Goal: Check status: Check status

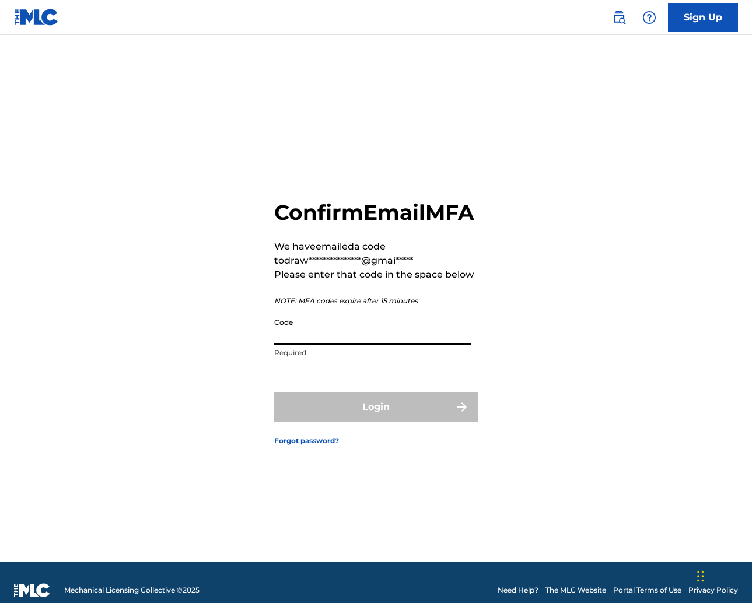
click at [320, 346] on input "Code" at bounding box center [372, 328] width 197 height 33
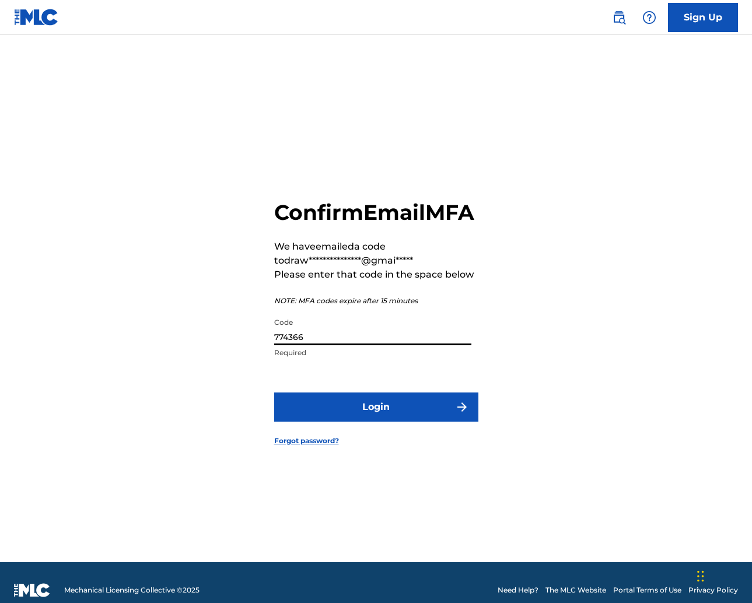
type input "774366"
click at [376, 420] on button "Login" at bounding box center [376, 407] width 204 height 29
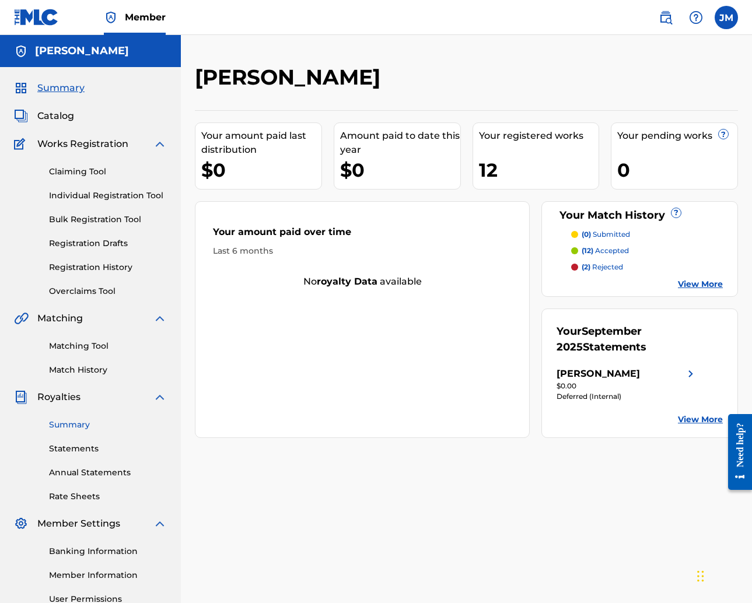
click at [89, 426] on link "Summary" at bounding box center [108, 425] width 118 height 12
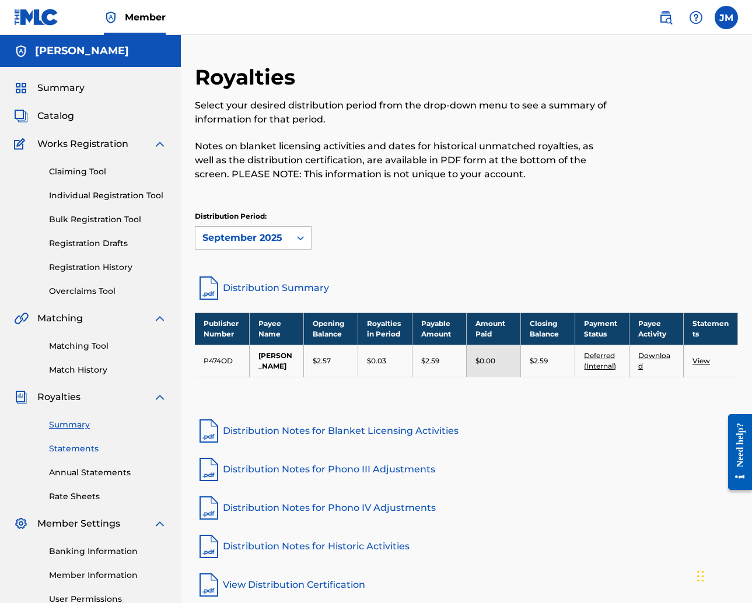
click at [75, 446] on link "Statements" at bounding box center [108, 449] width 118 height 12
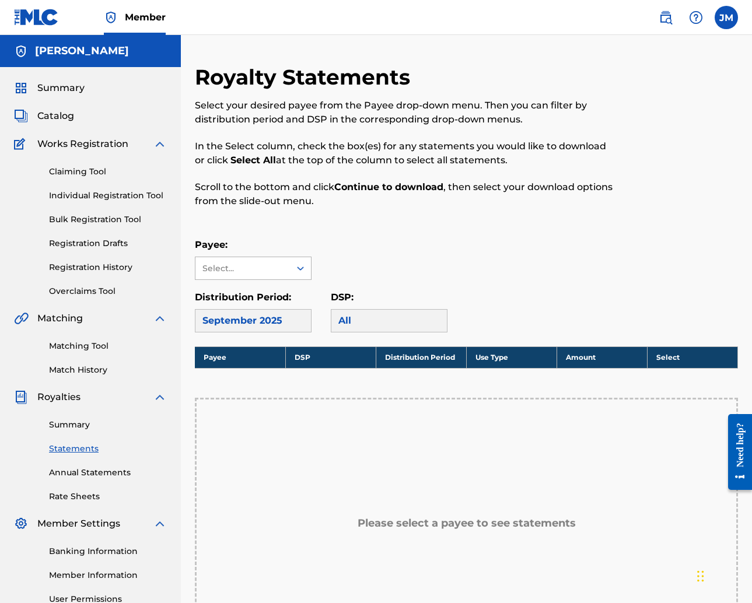
click at [303, 268] on icon at bounding box center [300, 269] width 7 height 4
click at [294, 293] on div "[PERSON_NAME]" at bounding box center [254, 294] width 116 height 29
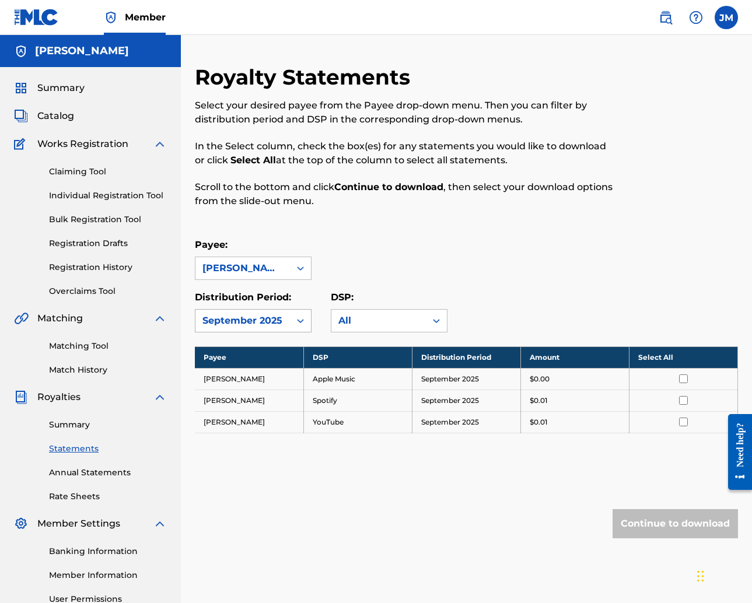
click at [296, 327] on div at bounding box center [300, 320] width 21 height 21
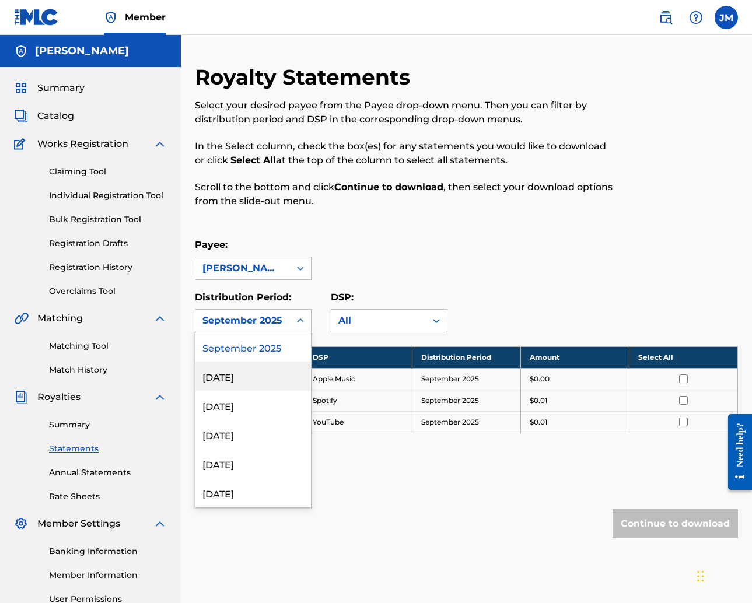
click at [280, 386] on div "[DATE]" at bounding box center [254, 376] width 116 height 29
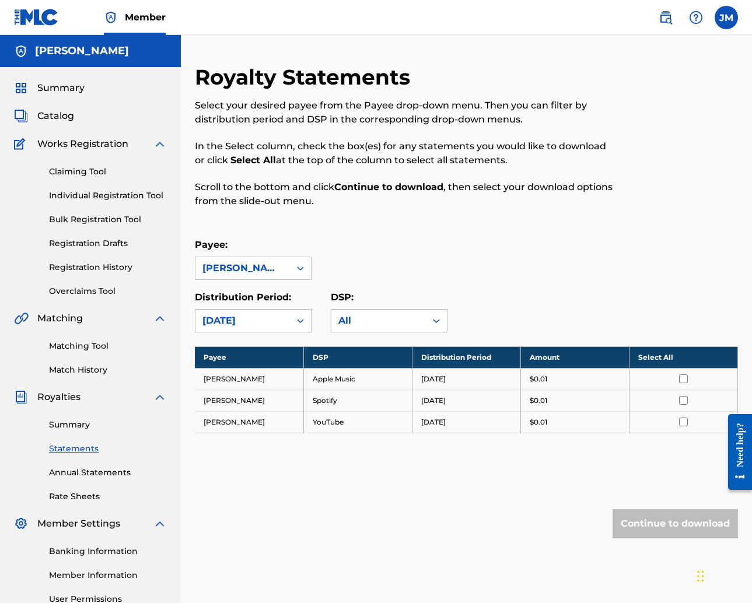
click at [293, 321] on div at bounding box center [300, 320] width 21 height 21
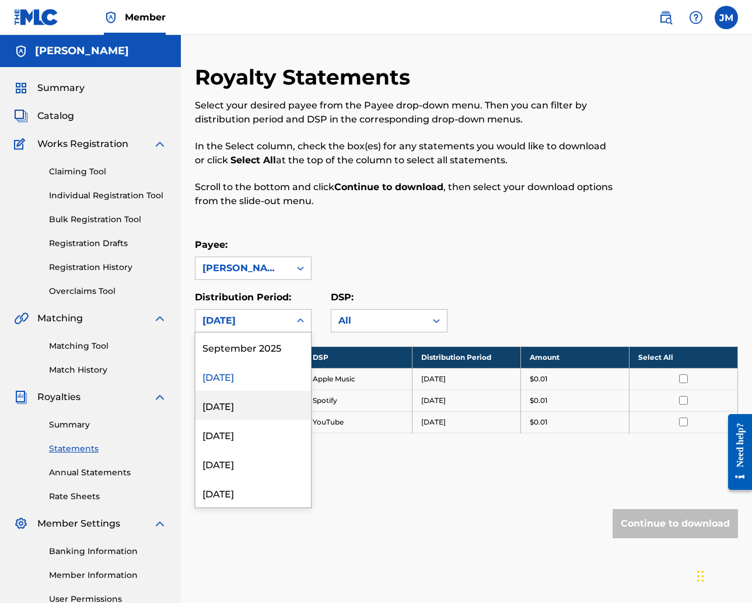
click at [278, 406] on div "[DATE]" at bounding box center [254, 405] width 116 height 29
